Goal: Transaction & Acquisition: Purchase product/service

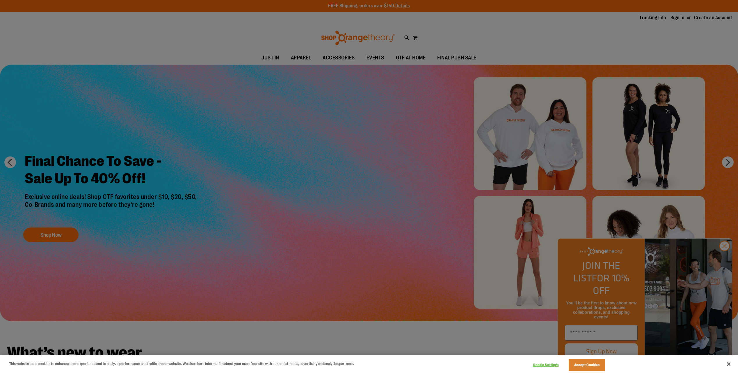
click at [519, 35] on div at bounding box center [369, 187] width 738 height 374
click at [729, 363] on button "Close" at bounding box center [729, 363] width 13 height 13
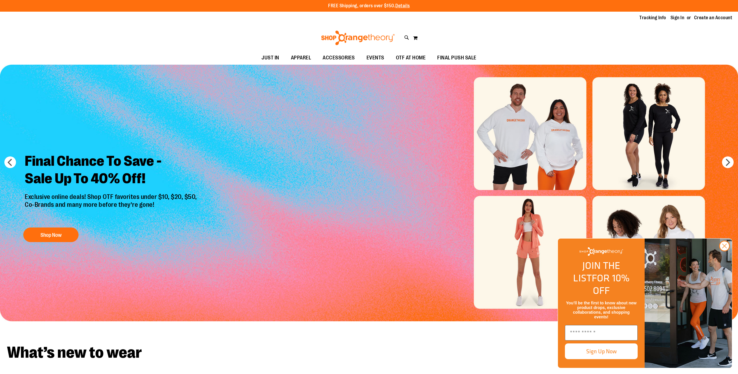
click at [410, 38] on div "Toggle Nav Search Popular Suggestions Advanced Search" at bounding box center [369, 37] width 738 height 27
click at [404, 33] on div "Toggle Nav Search Popular Suggestions Advanced Search" at bounding box center [369, 37] width 738 height 27
click at [407, 39] on icon at bounding box center [407, 37] width 5 height 7
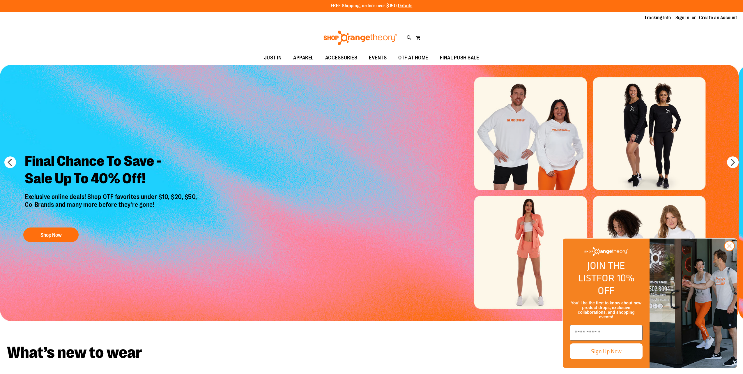
click at [656, 30] on button "submit" at bounding box center [656, 33] width 17 height 17
type input "*********"
